Goal: Navigation & Orientation: Go to known website

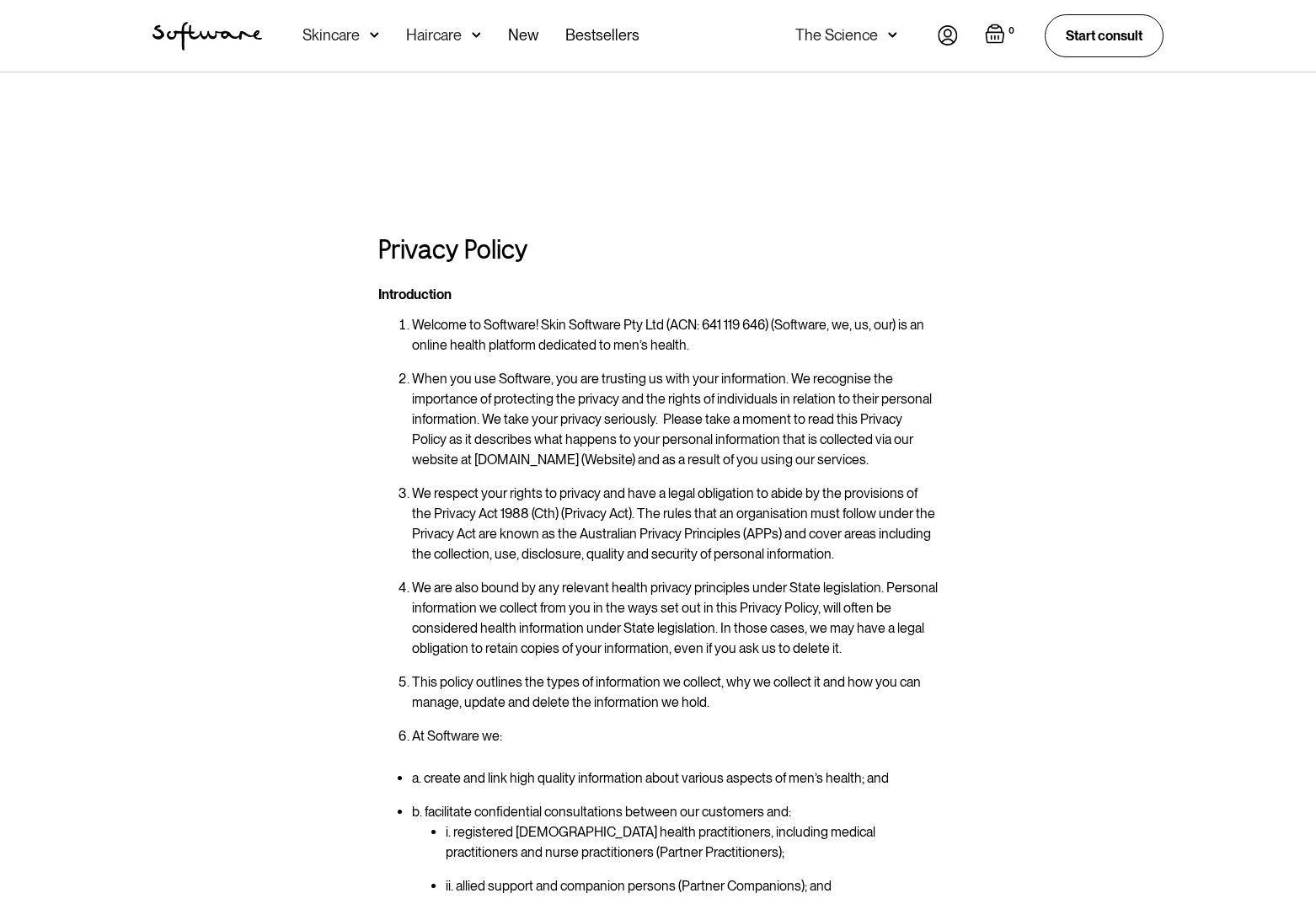
click at [198, 40] on img "home" at bounding box center [207, 36] width 110 height 29
